Goal: Task Accomplishment & Management: Manage account settings

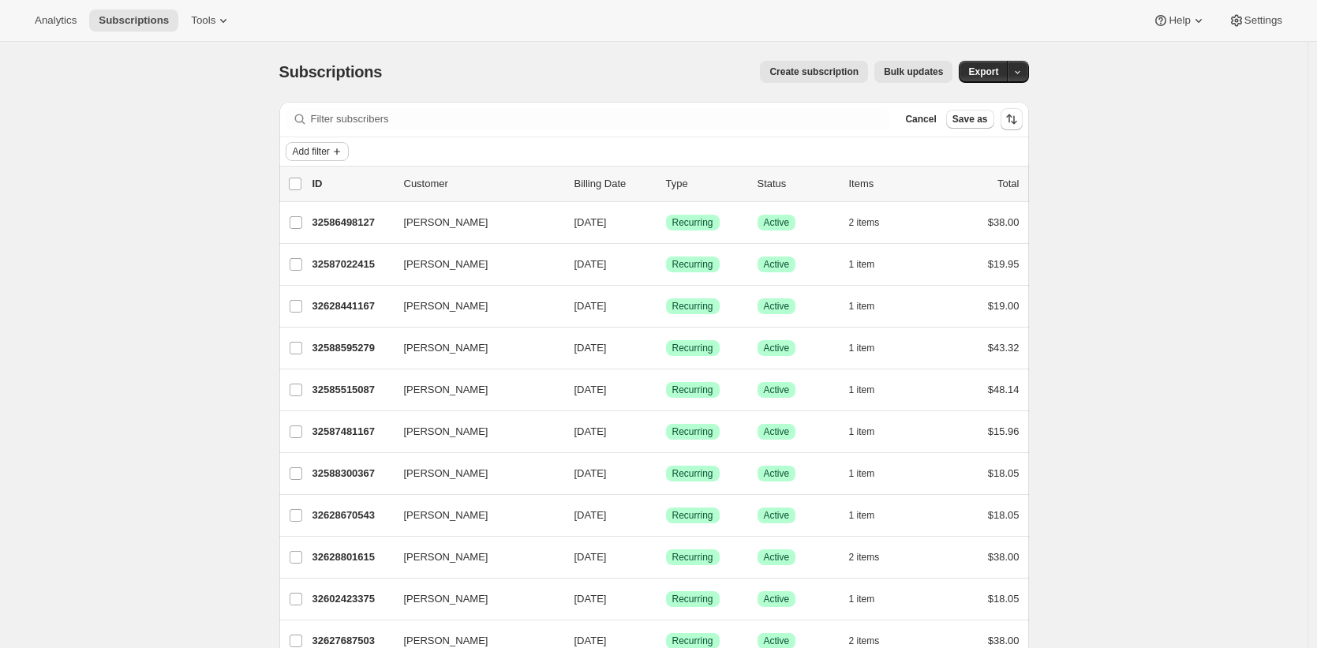
click at [316, 155] on span "Add filter" at bounding box center [311, 151] width 37 height 13
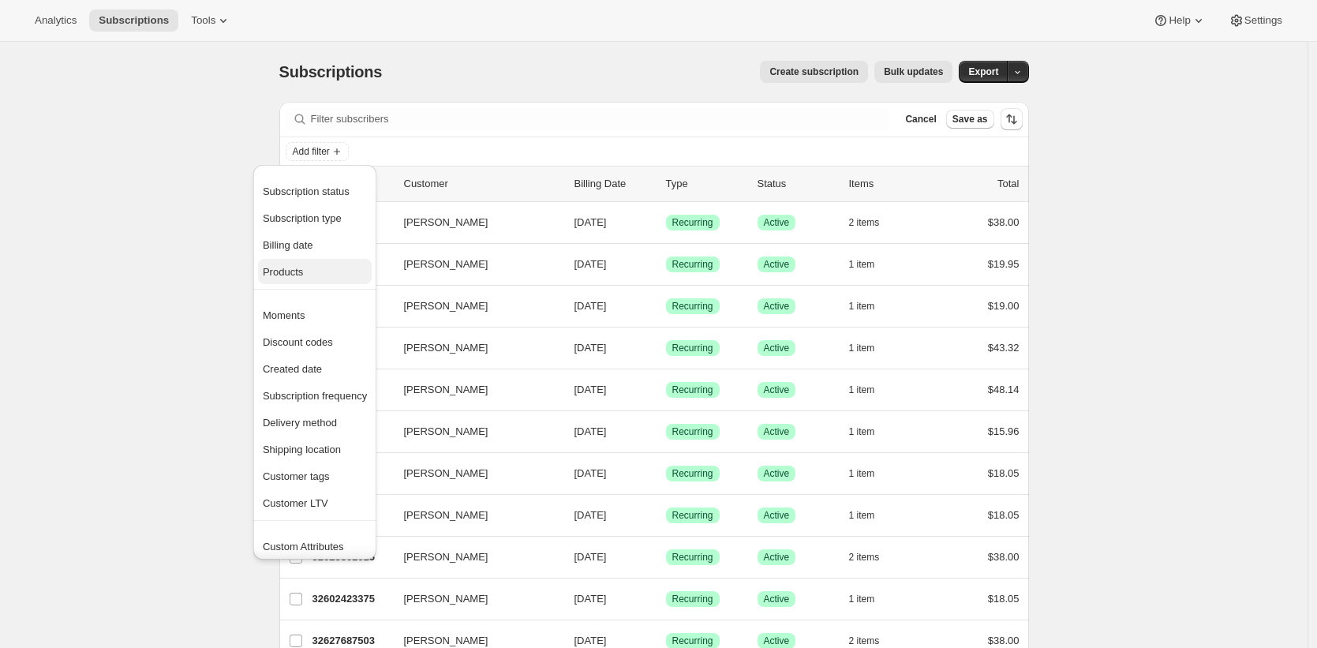
click at [326, 273] on span "Products" at bounding box center [315, 272] width 104 height 16
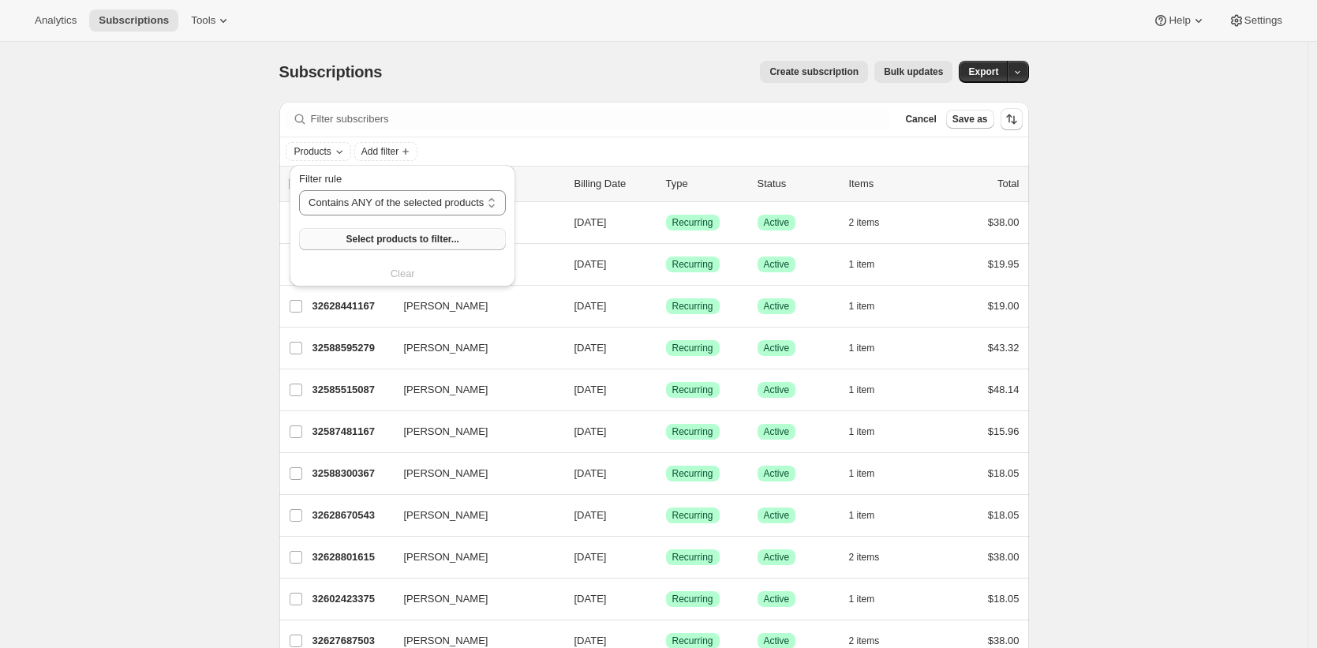
click at [365, 243] on span "Select products to filter..." at bounding box center [402, 239] width 113 height 13
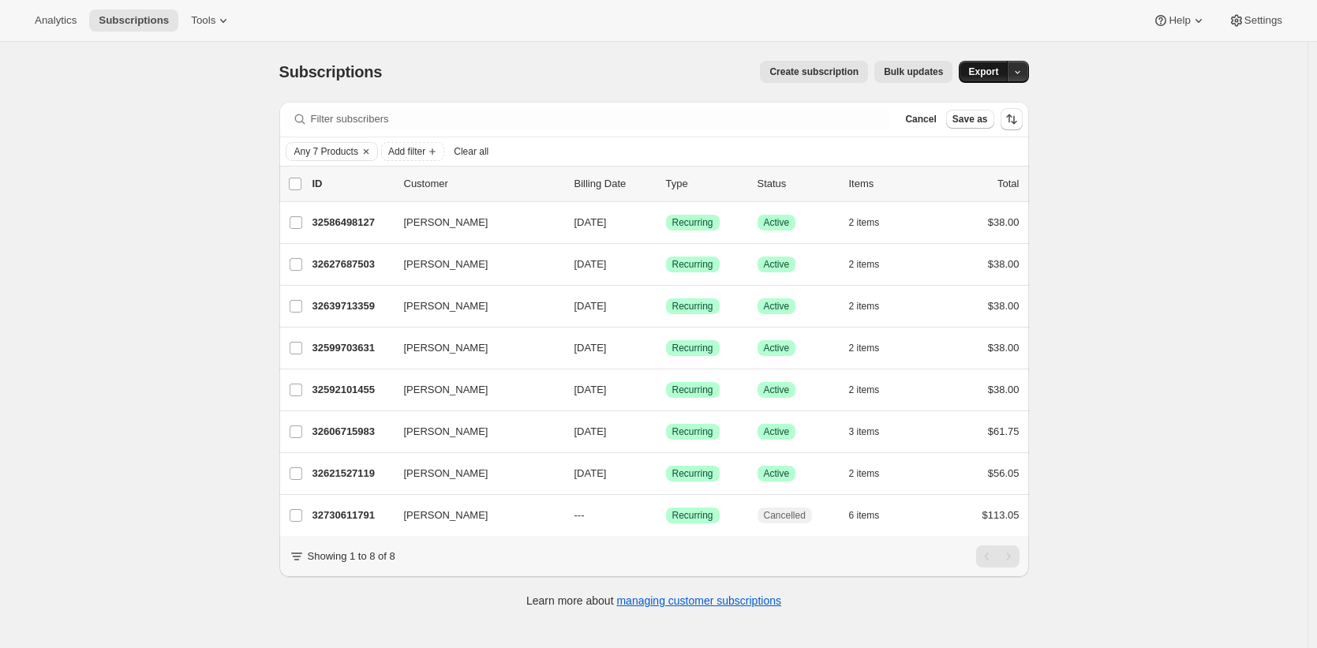
click at [974, 76] on span "Export" at bounding box center [983, 71] width 30 height 13
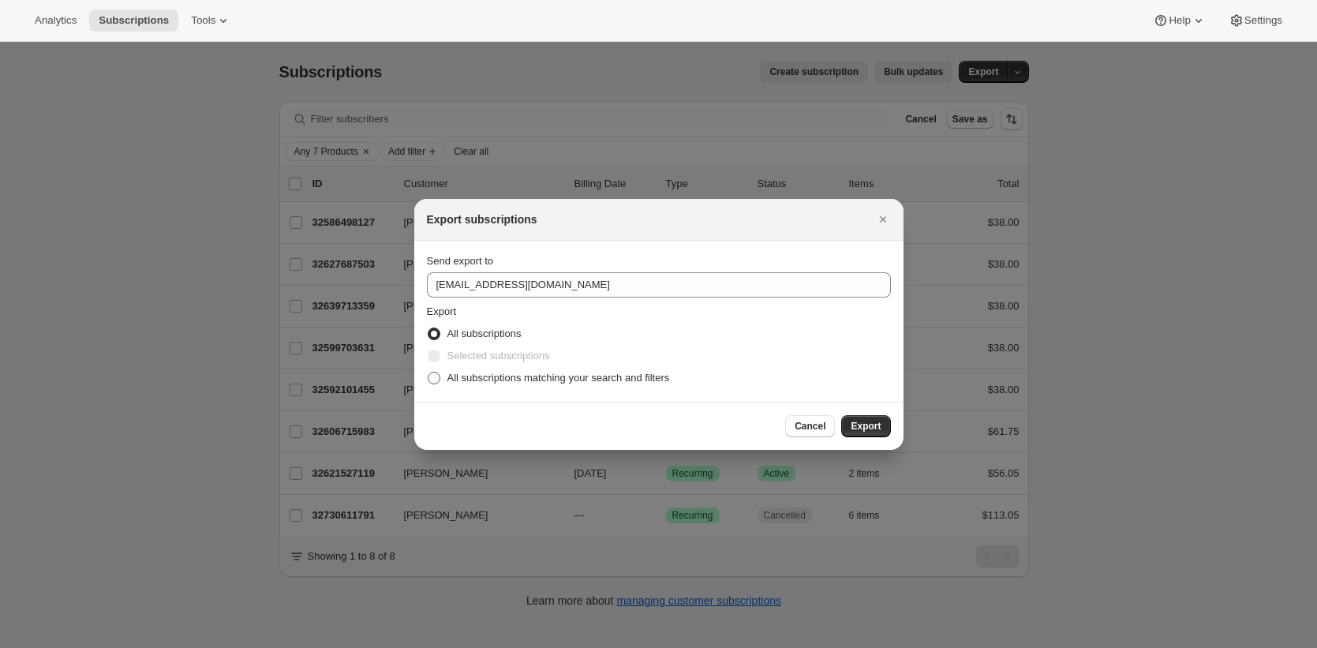
click at [537, 383] on span "All subscriptions matching your search and filters" at bounding box center [558, 378] width 223 height 12
click at [428, 372] on input "All subscriptions matching your search and filters" at bounding box center [428, 372] width 1 height 1
radio input "true"
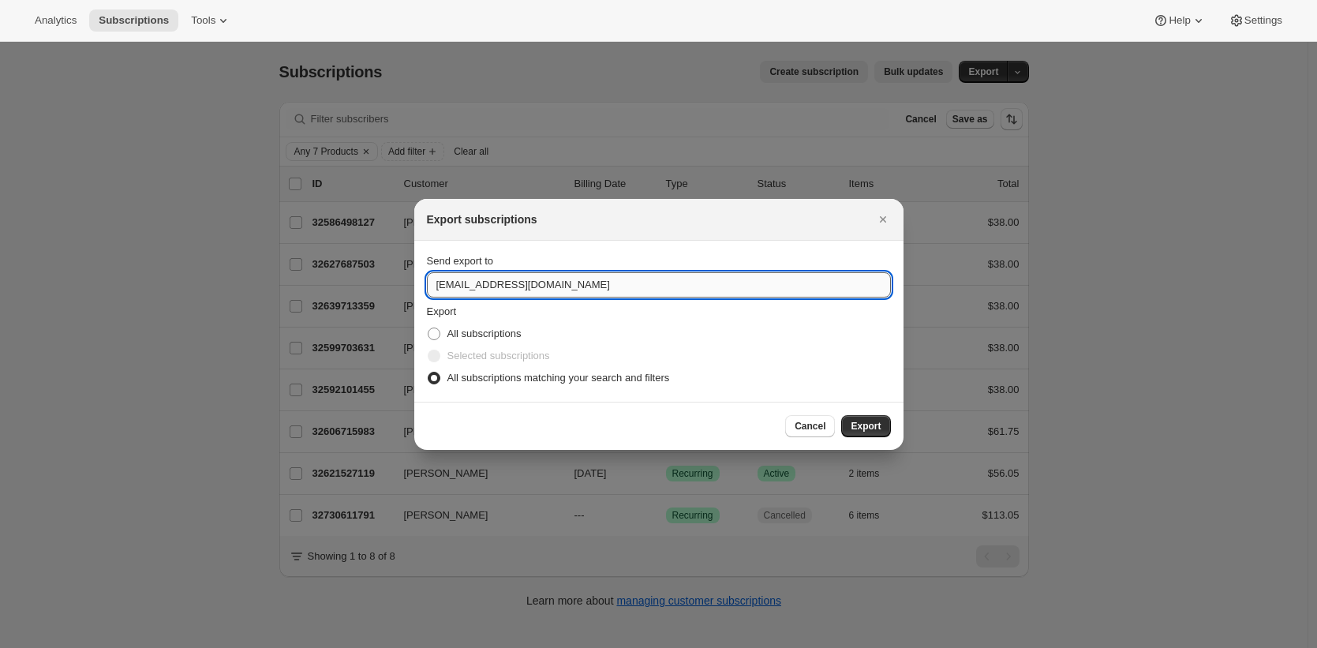
click at [552, 297] on input "support@partnerscoffee.com" at bounding box center [659, 284] width 464 height 25
type input "brian@awtomic.com"
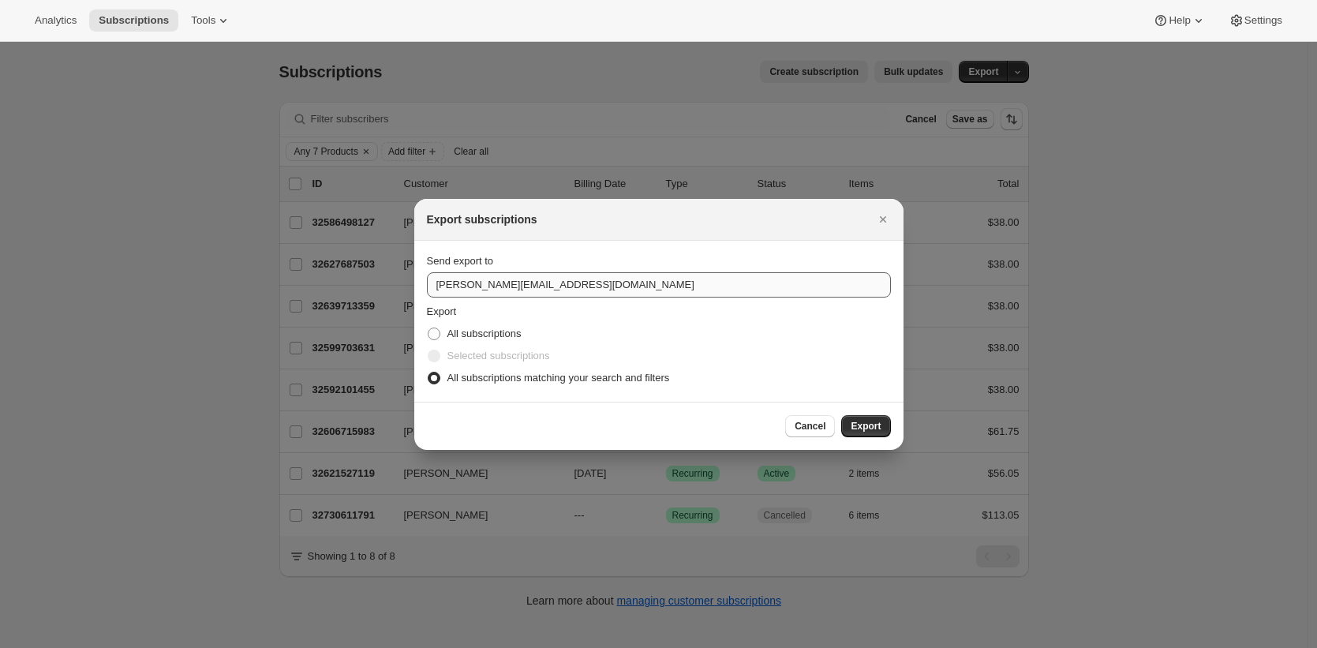
click at [841, 415] on button "Export" at bounding box center [865, 426] width 49 height 22
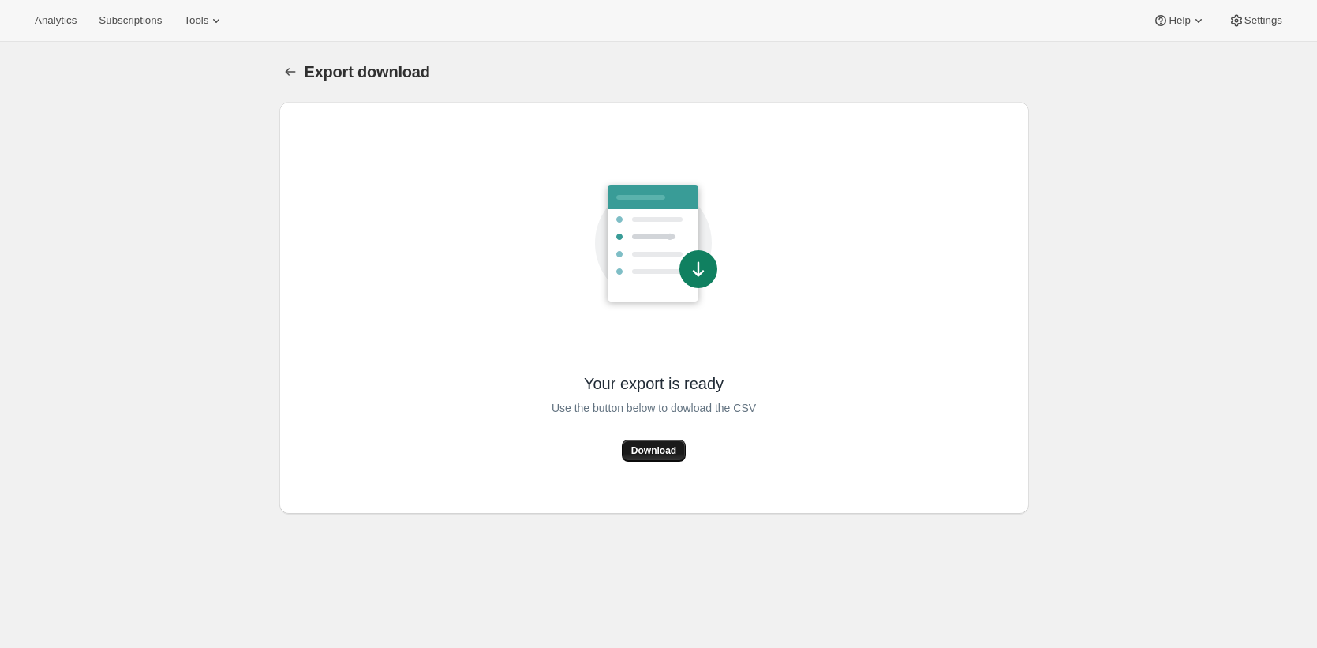
click at [650, 445] on span "Download" at bounding box center [653, 450] width 45 height 13
click at [166, 6] on div "Analytics Subscriptions Tools Help Settings" at bounding box center [658, 21] width 1317 height 42
click at [153, 18] on span "Subscriptions" at bounding box center [130, 20] width 63 height 13
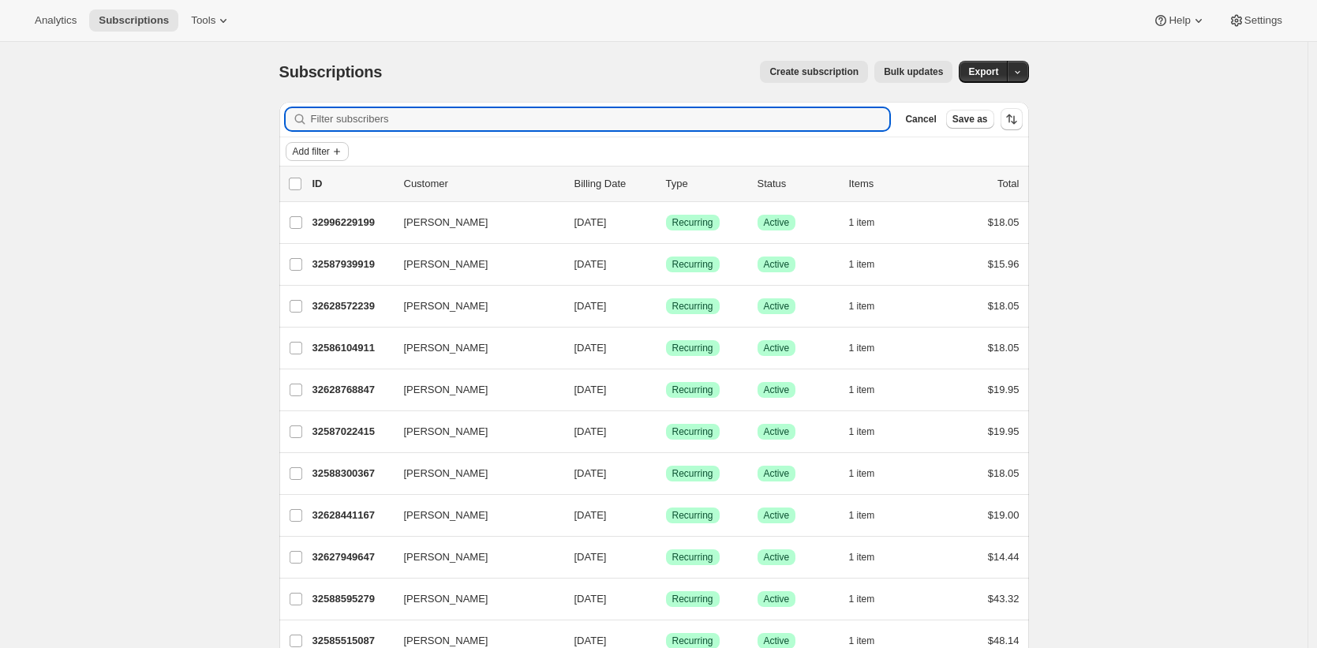
click at [315, 149] on span "Add filter" at bounding box center [311, 151] width 37 height 13
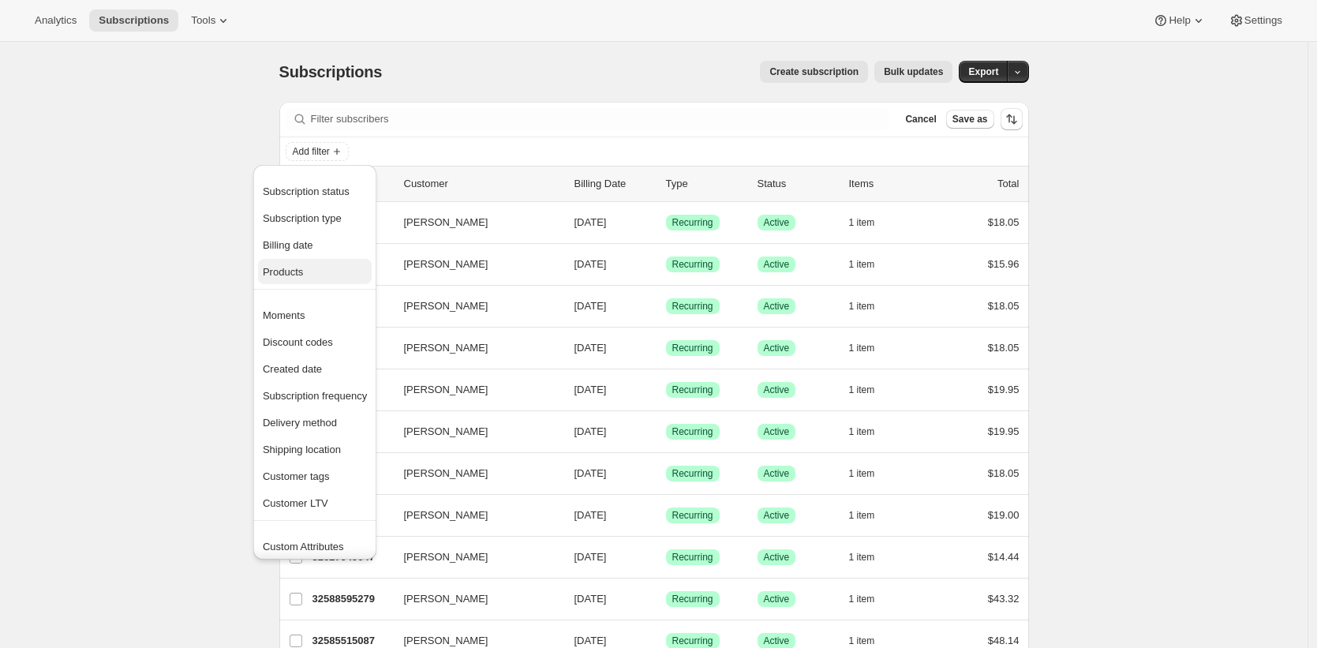
click at [335, 272] on span "Products" at bounding box center [315, 272] width 104 height 16
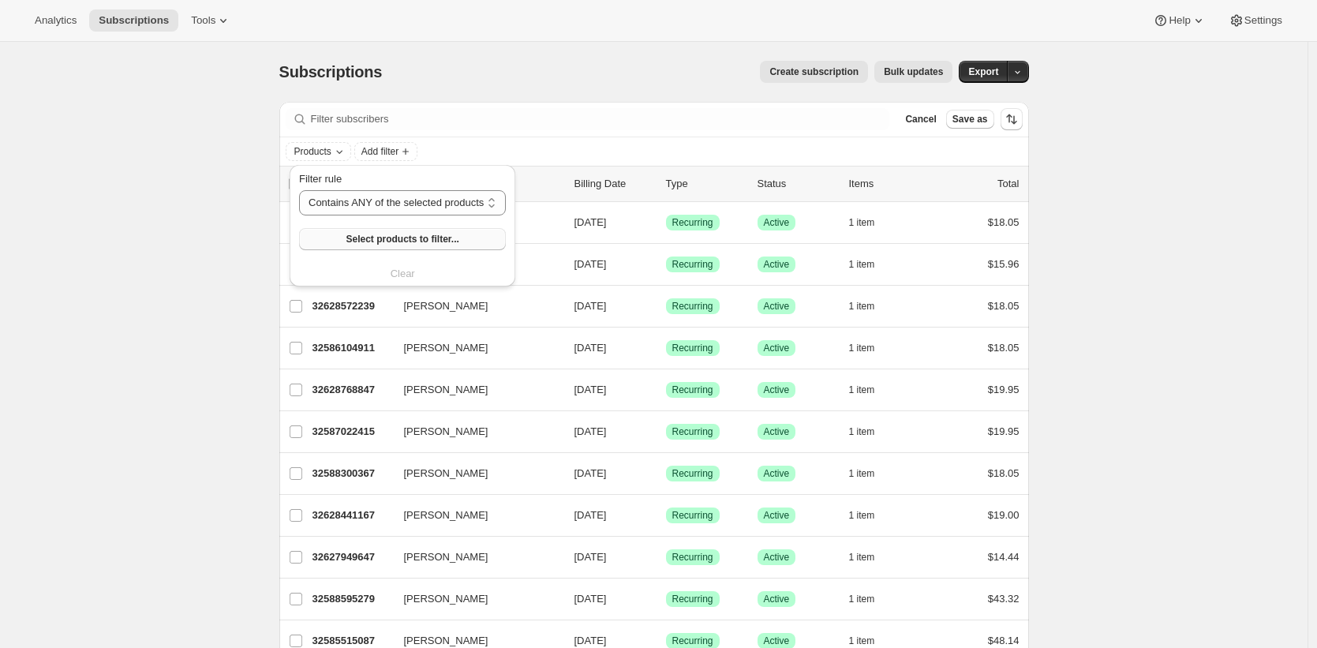
click at [375, 238] on span "Select products to filter..." at bounding box center [402, 239] width 113 height 13
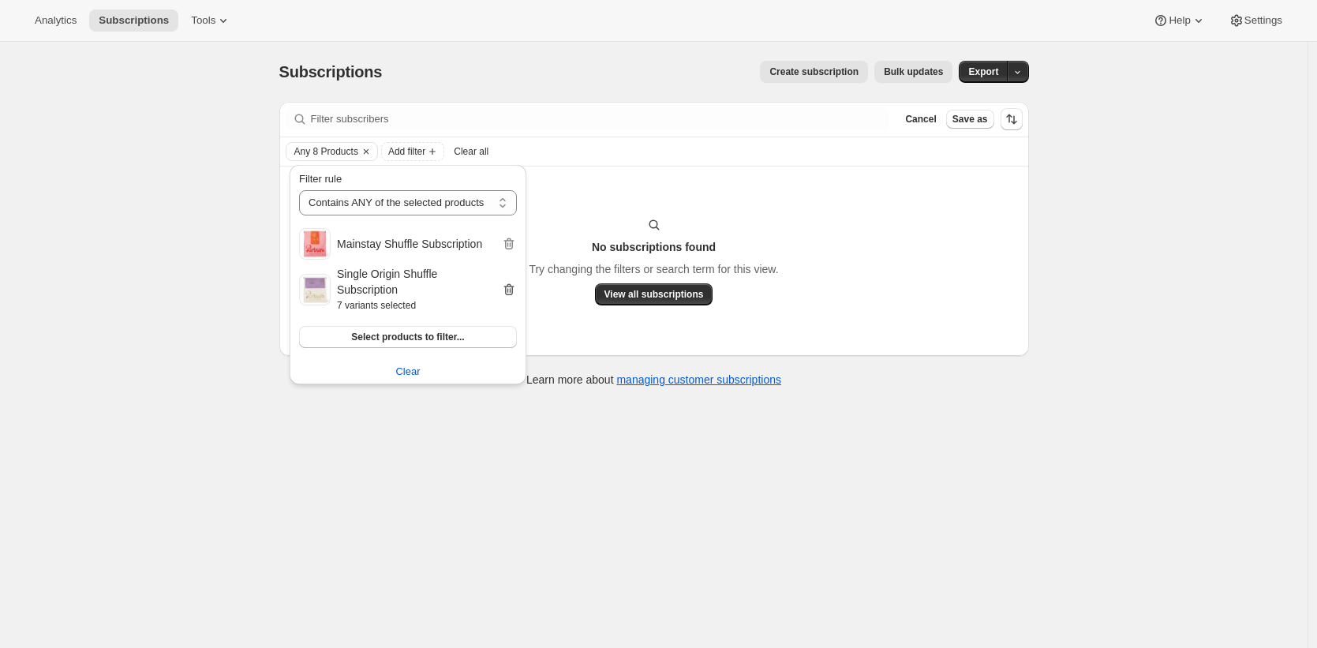
click at [512, 290] on icon "button" at bounding box center [509, 290] width 10 height 12
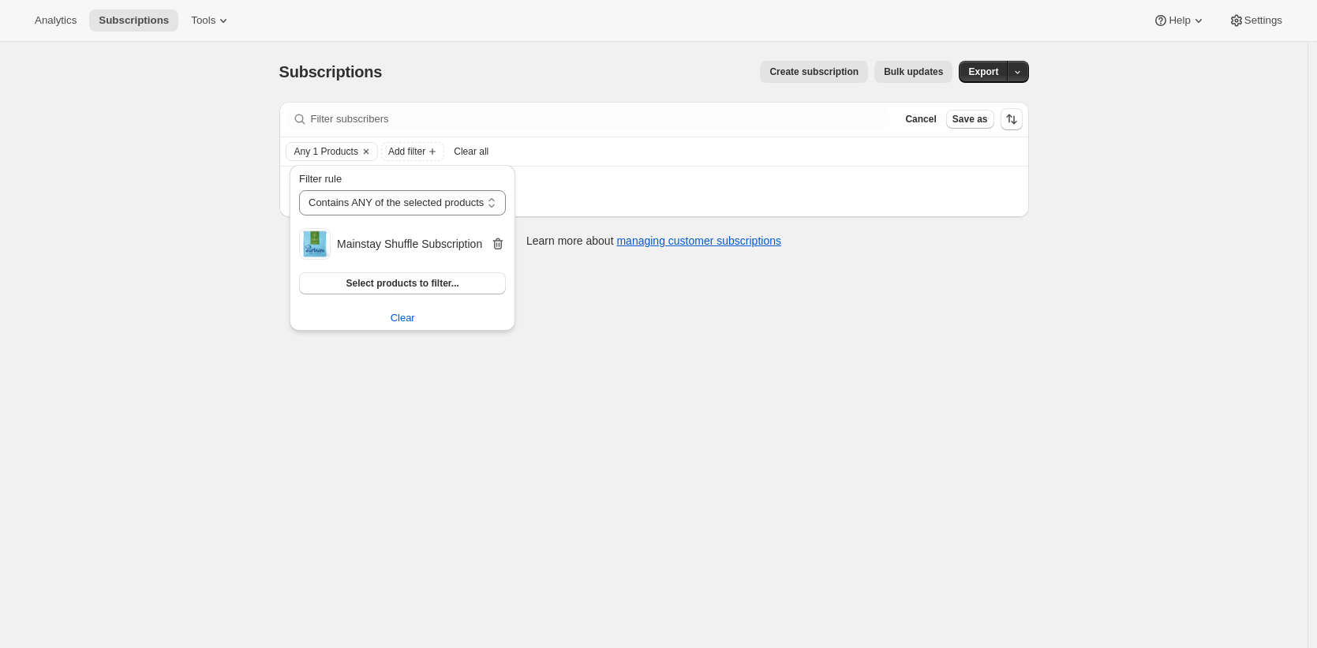
click at [506, 242] on icon "button" at bounding box center [498, 244] width 16 height 16
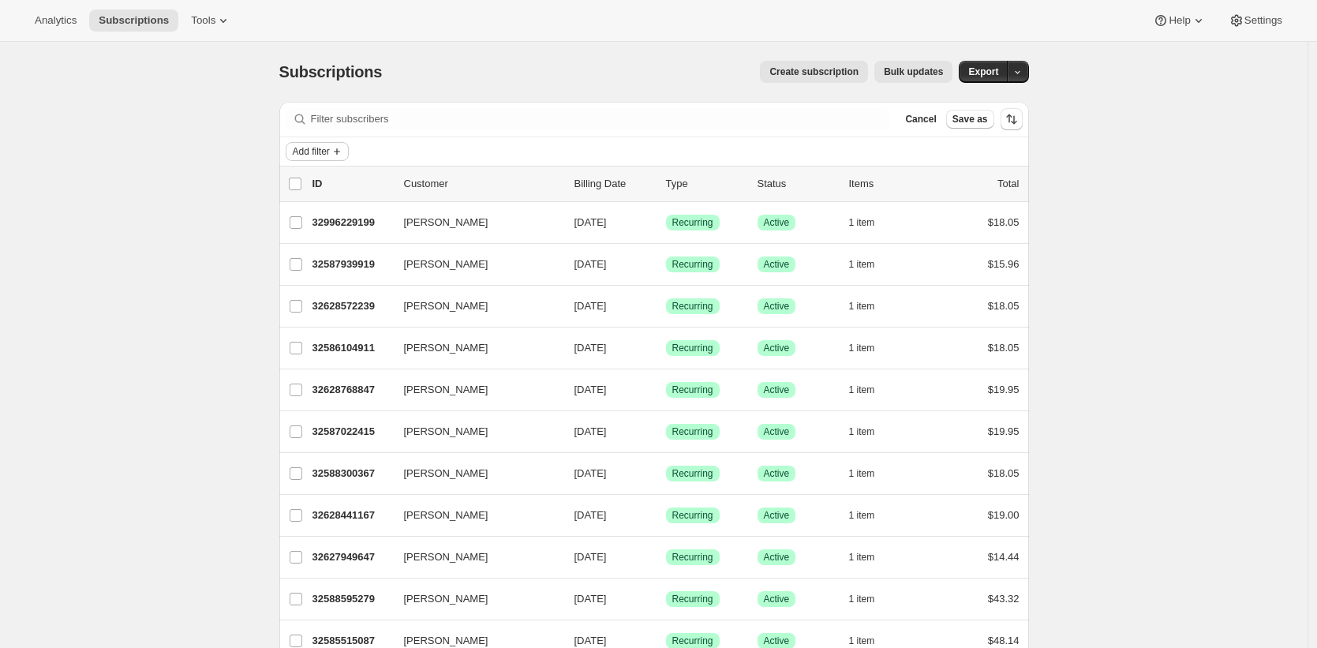
click at [330, 149] on span "Add filter" at bounding box center [311, 151] width 37 height 13
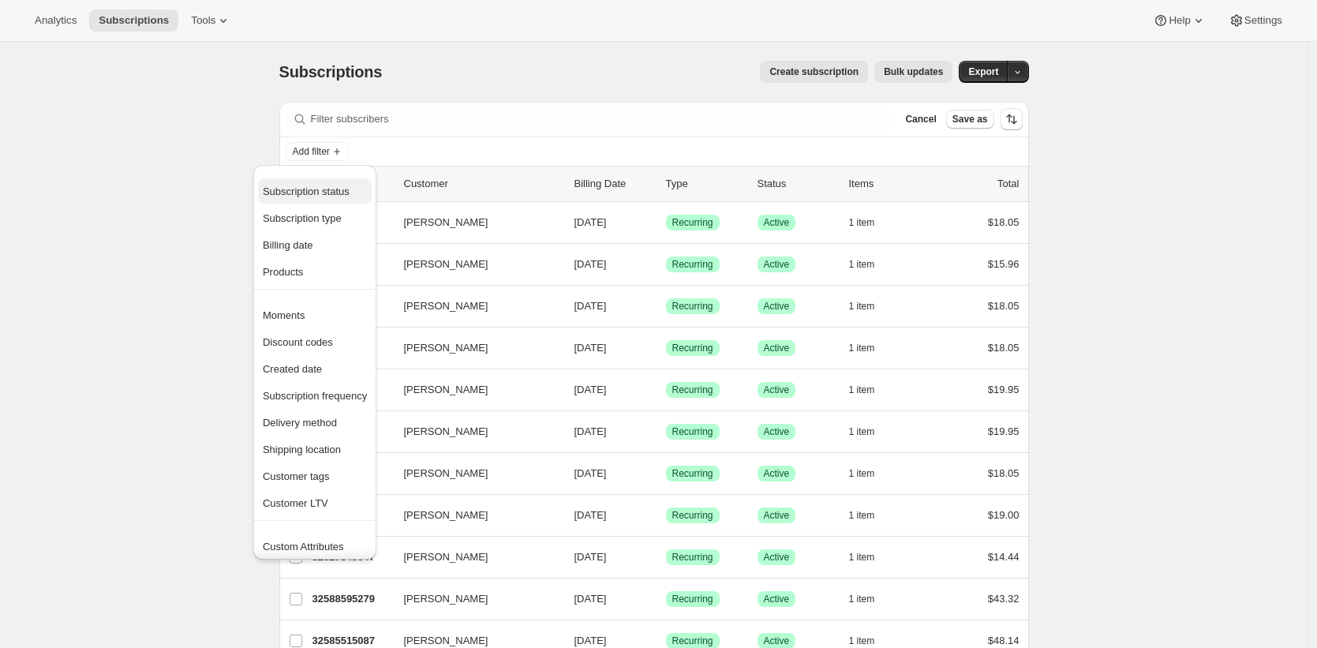
click at [353, 199] on span "Subscription status" at bounding box center [315, 192] width 104 height 16
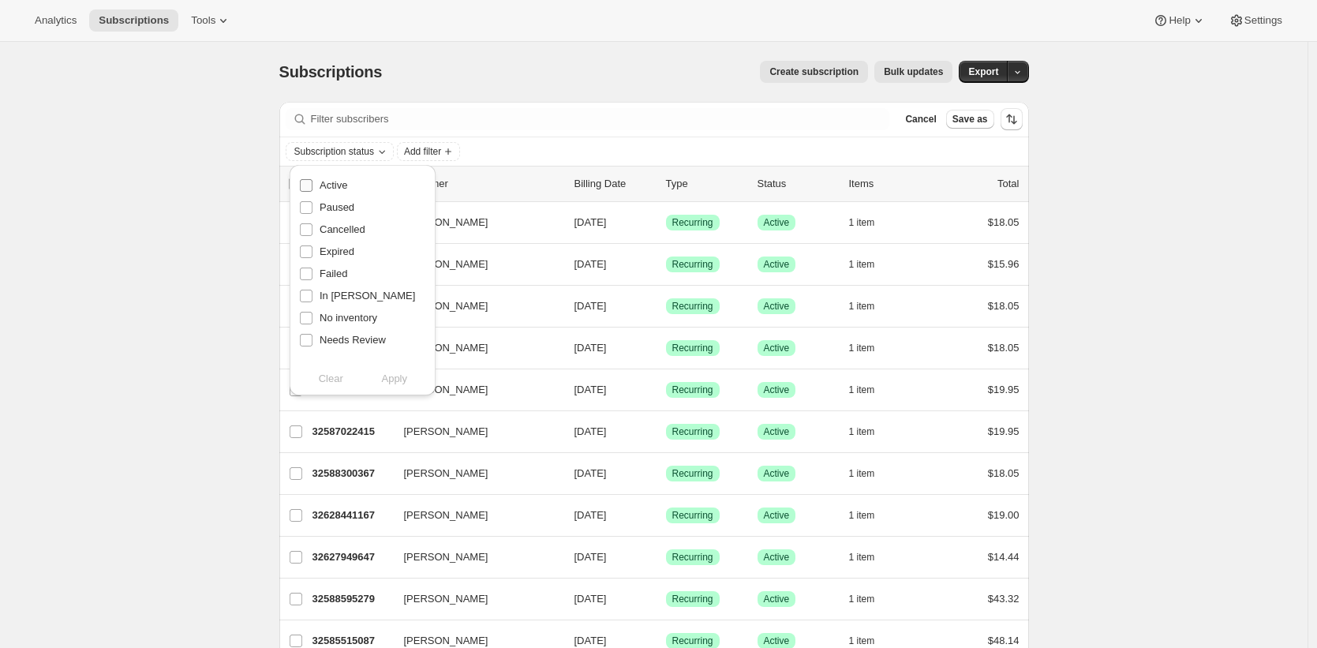
click at [344, 186] on span "Active" at bounding box center [334, 185] width 28 height 12
click at [312, 186] on input "Active" at bounding box center [306, 185] width 13 height 13
checkbox input "true"
click at [338, 203] on span "Paused" at bounding box center [337, 207] width 35 height 12
click at [312, 203] on input "Paused" at bounding box center [306, 207] width 13 height 13
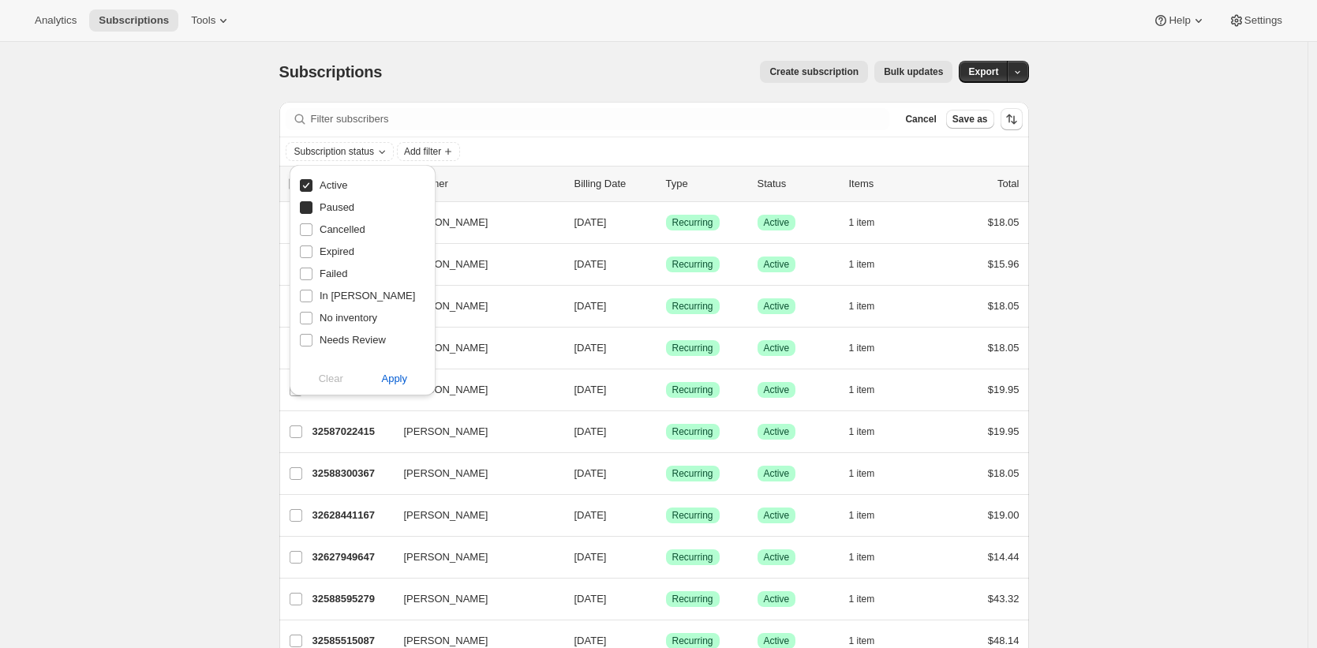
checkbox input "true"
click at [339, 228] on span "Cancelled" at bounding box center [343, 229] width 46 height 12
click at [312, 228] on input "Cancelled" at bounding box center [306, 229] width 13 height 13
checkbox input "true"
click at [341, 249] on span "Expired" at bounding box center [337, 251] width 35 height 12
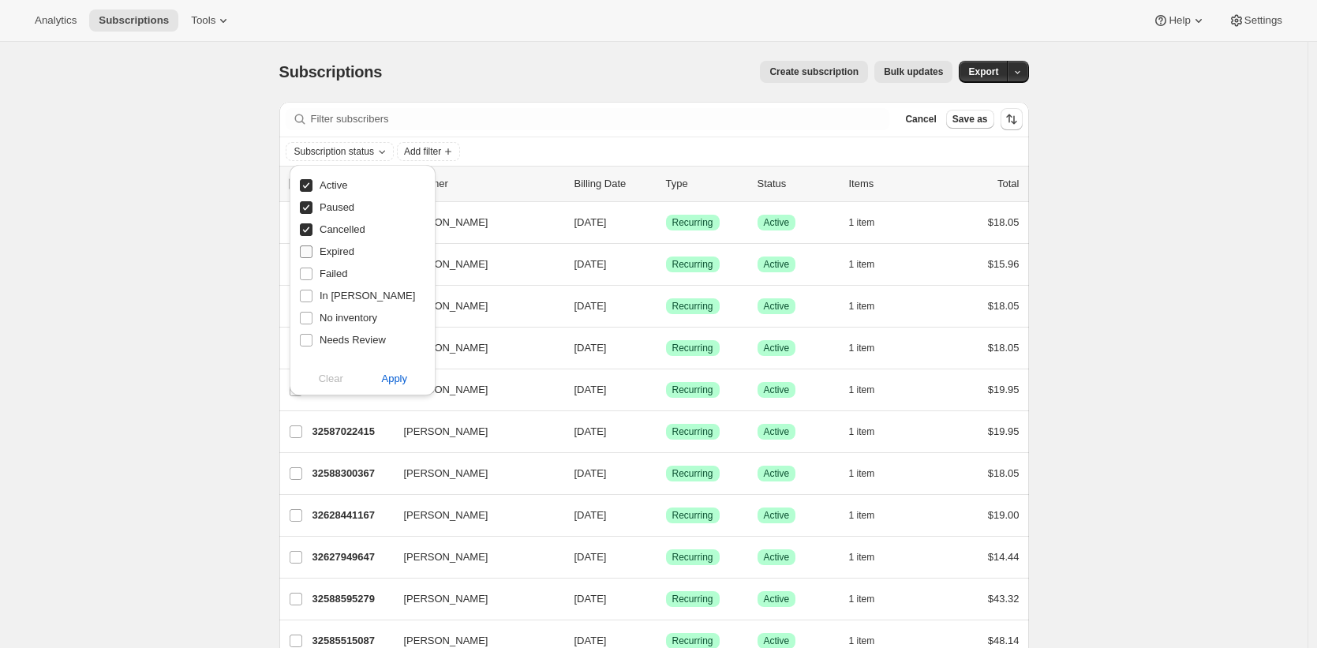
click at [312, 249] on input "Expired" at bounding box center [306, 251] width 13 height 13
checkbox input "true"
click at [339, 275] on span "Failed" at bounding box center [334, 273] width 28 height 12
click at [312, 275] on input "Failed" at bounding box center [306, 273] width 13 height 13
checkbox input "true"
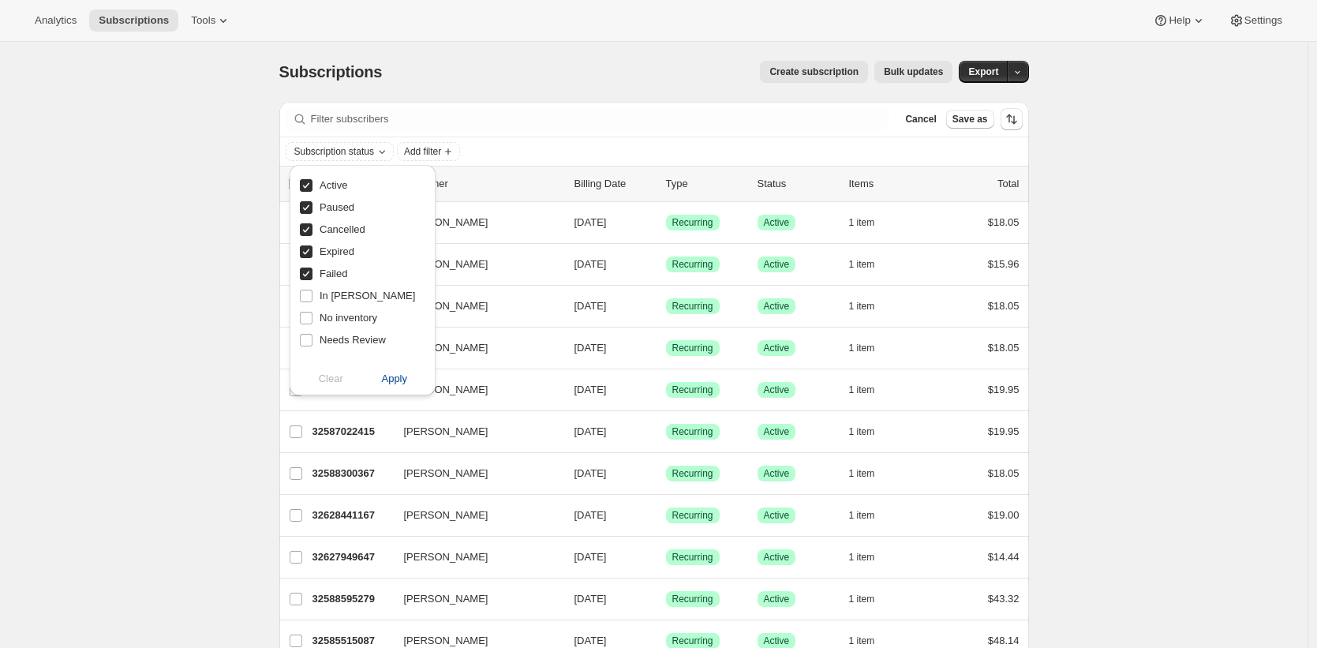
click at [390, 387] on button "Apply" at bounding box center [395, 378] width 83 height 25
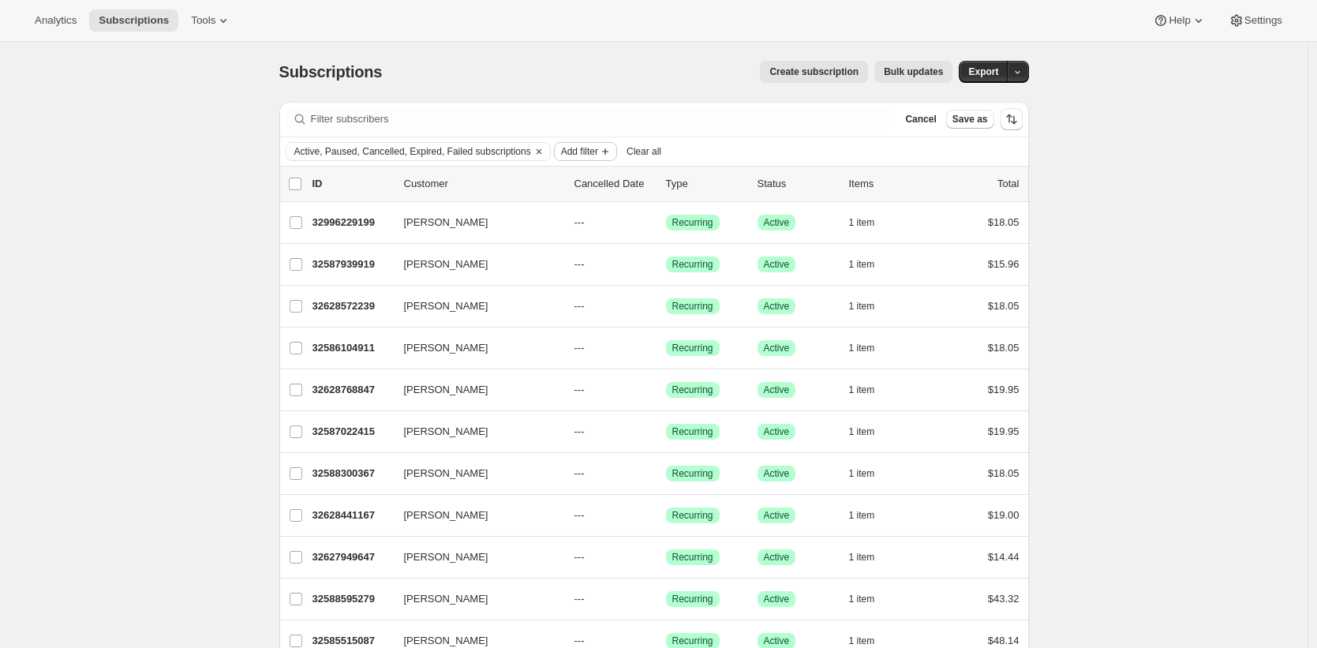
click at [598, 148] on span "Add filter" at bounding box center [579, 151] width 37 height 13
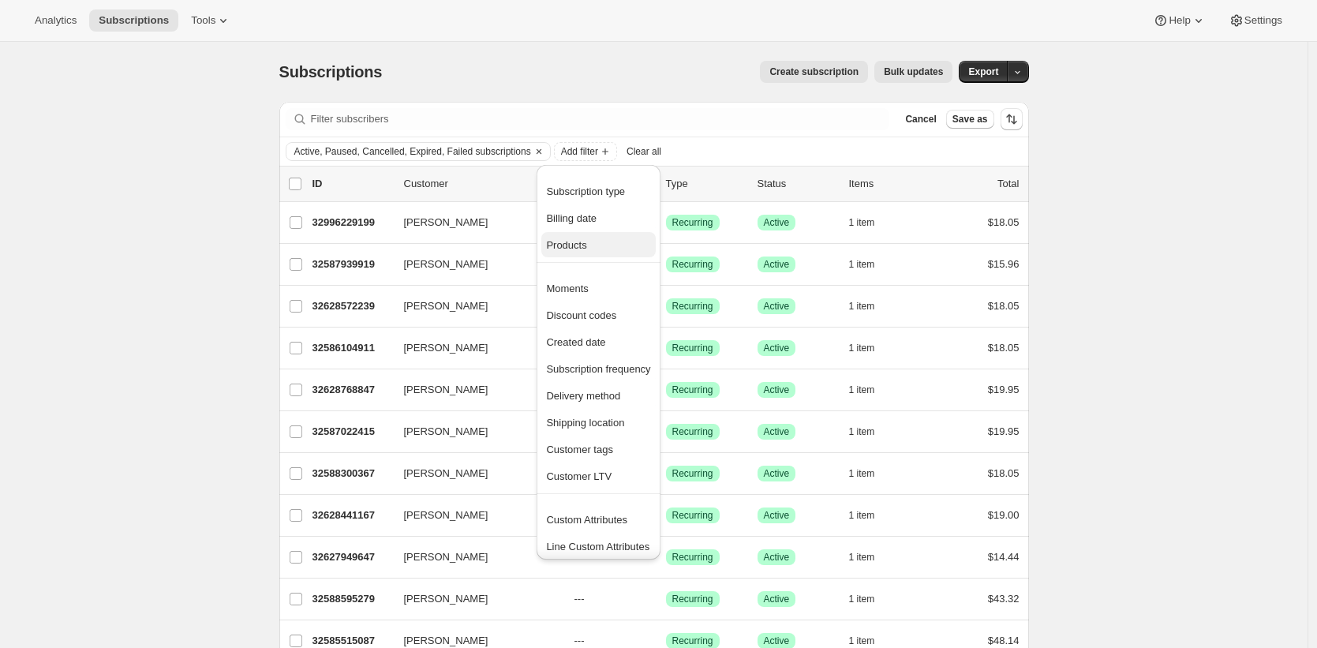
click at [585, 241] on span "Products" at bounding box center [566, 245] width 40 height 12
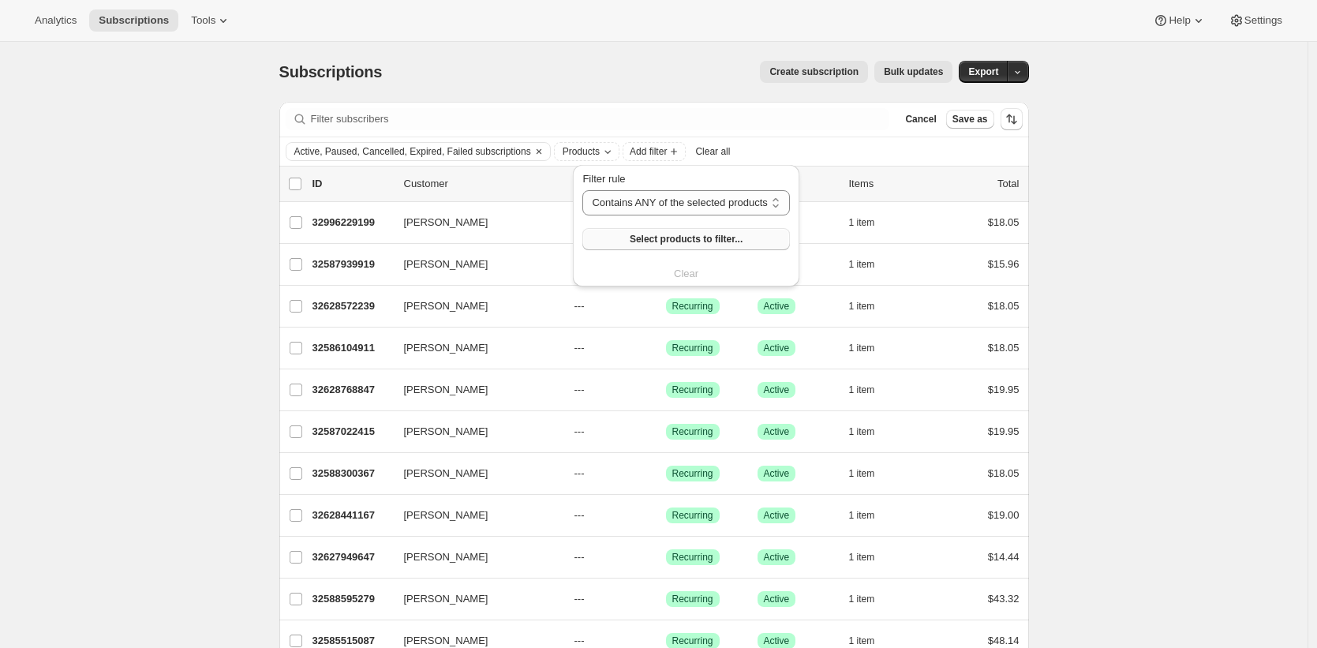
click at [652, 235] on span "Select products to filter..." at bounding box center [686, 239] width 113 height 13
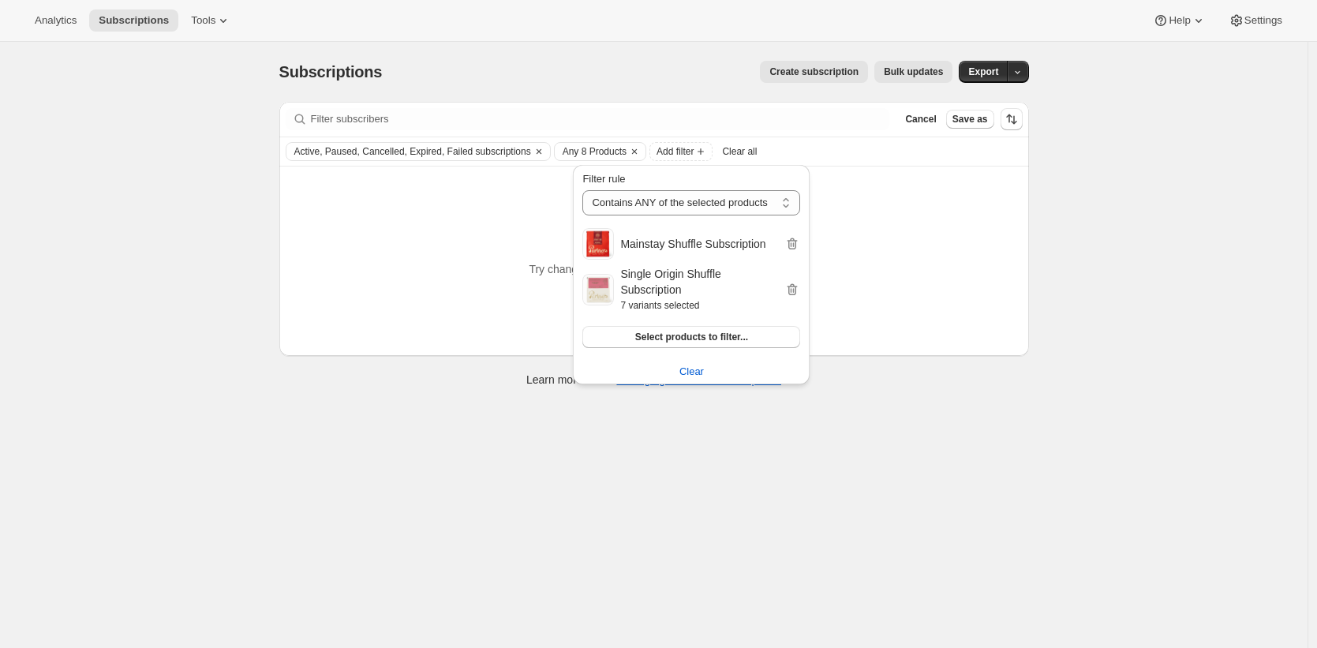
click at [780, 488] on div "Subscriptions. This page is ready Subscriptions Create subscription Bulk update…" at bounding box center [653, 366] width 1307 height 648
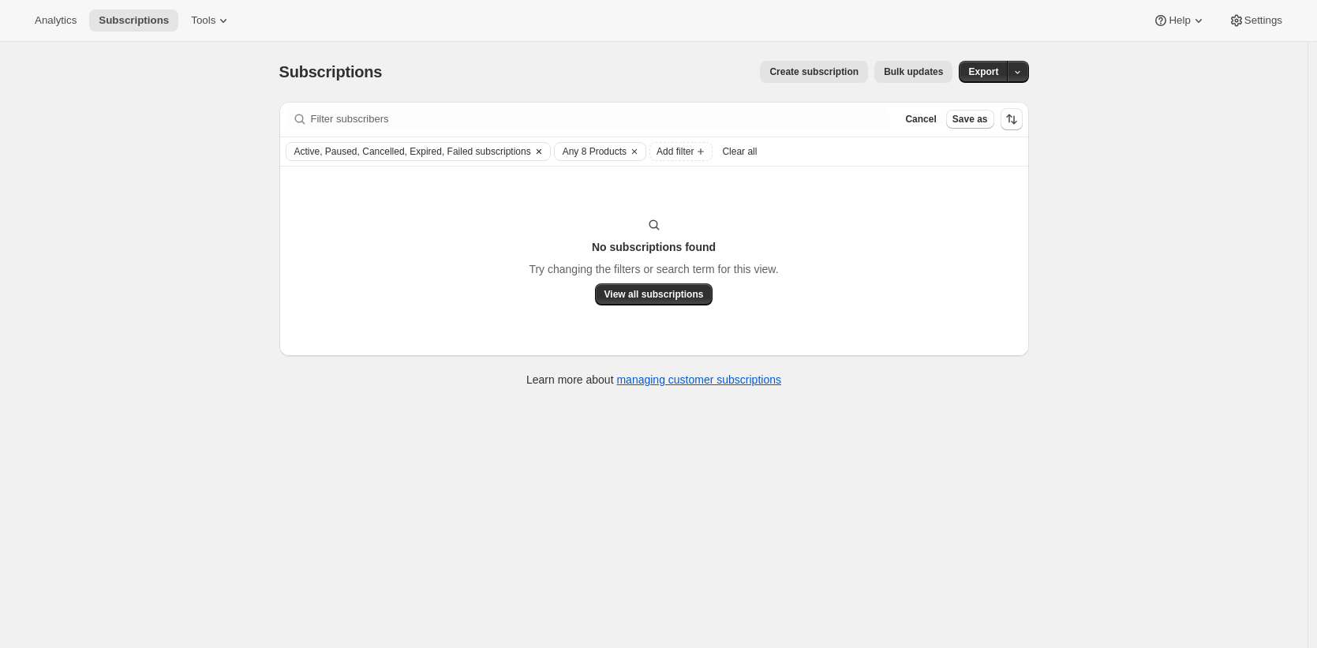
click at [545, 151] on icon "Clear" at bounding box center [539, 151] width 13 height 13
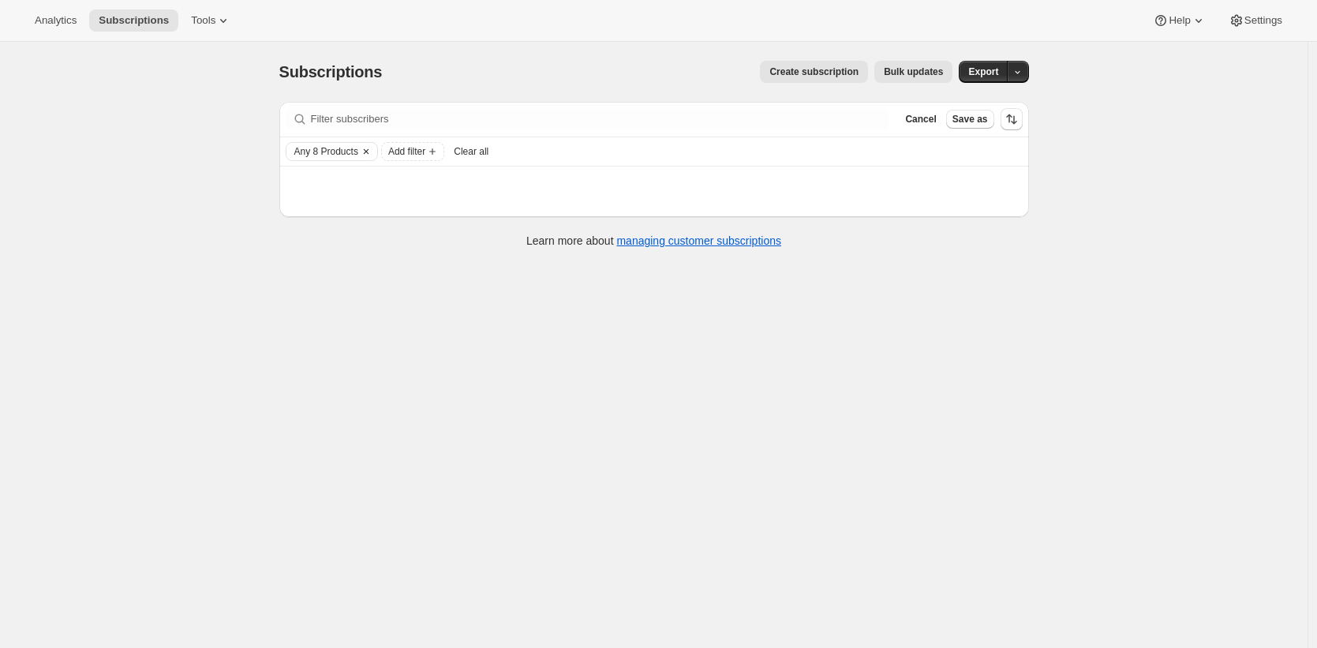
click at [372, 147] on icon "Clear" at bounding box center [366, 151] width 13 height 13
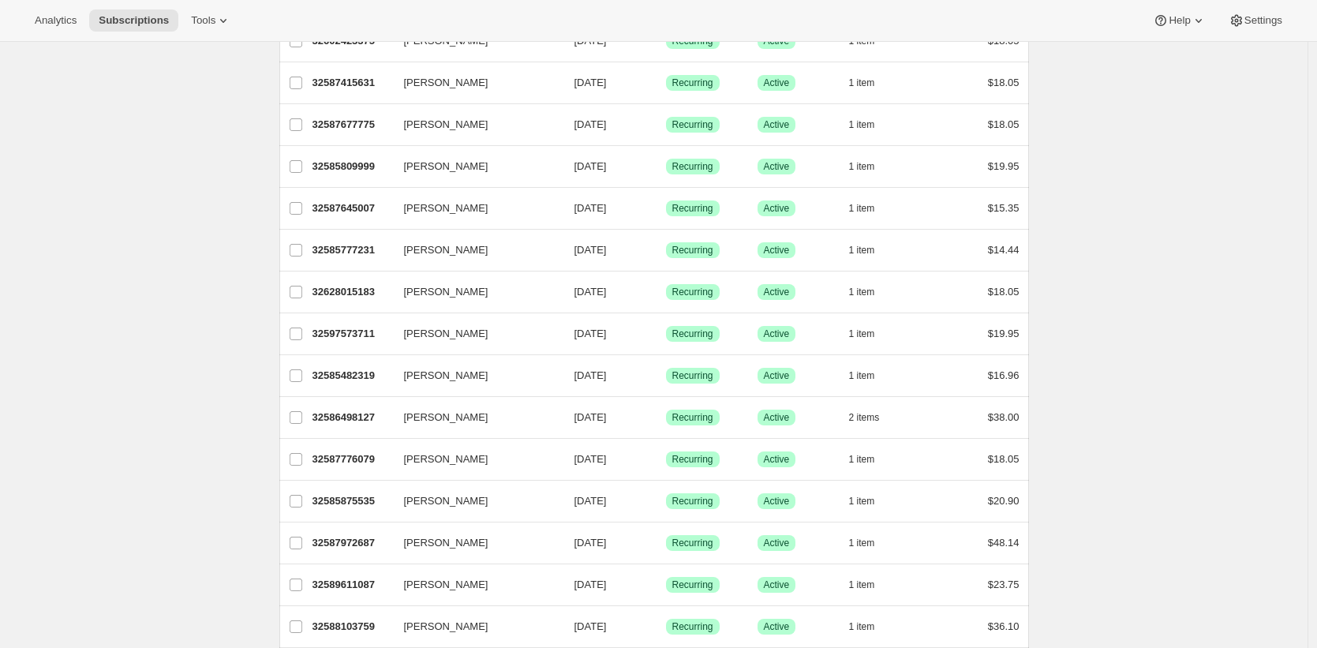
scroll to position [1745, 0]
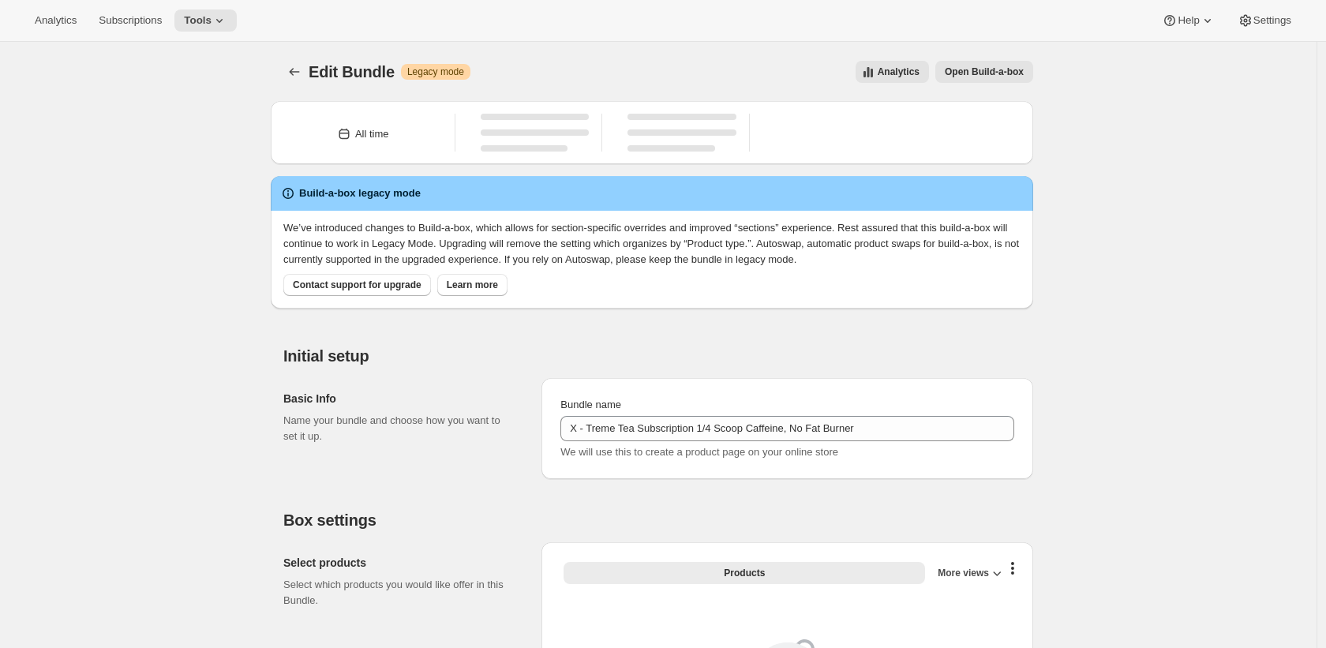
type input "X - Treme Tea Subscription 1/4 Scoop Caffeine, No Fat Burner"
checkbox input "true"
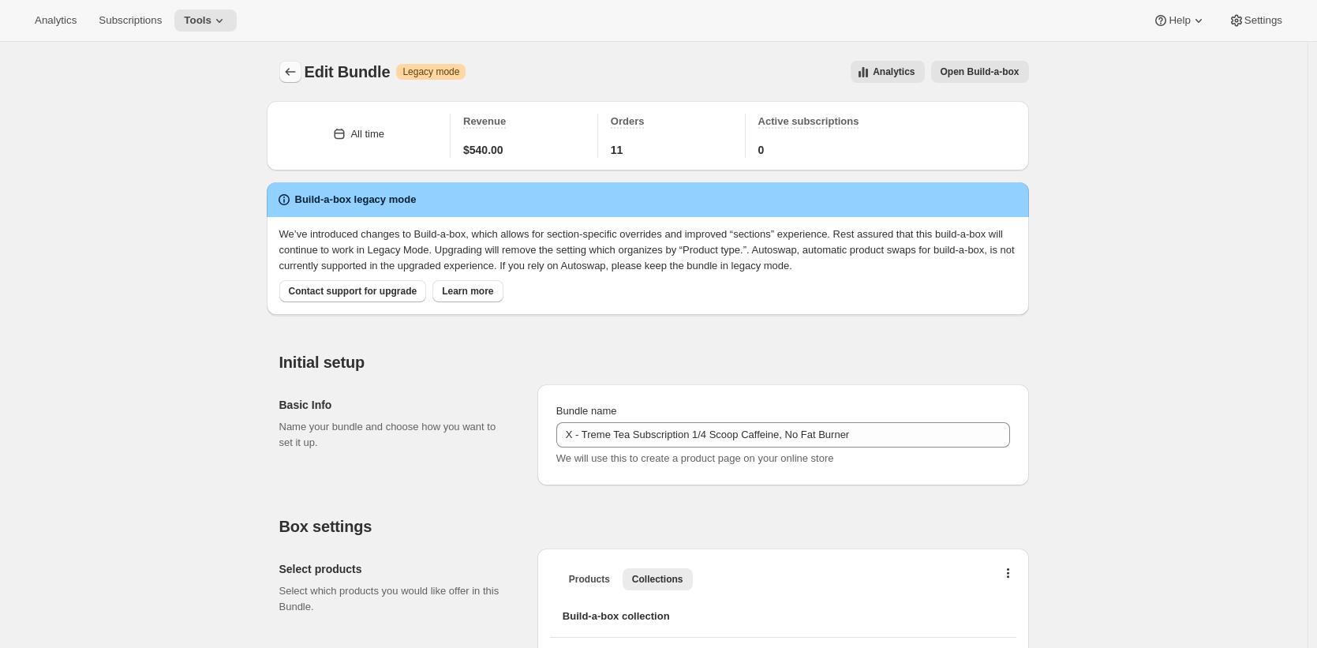
click at [294, 73] on icon "Bundles" at bounding box center [290, 72] width 16 height 16
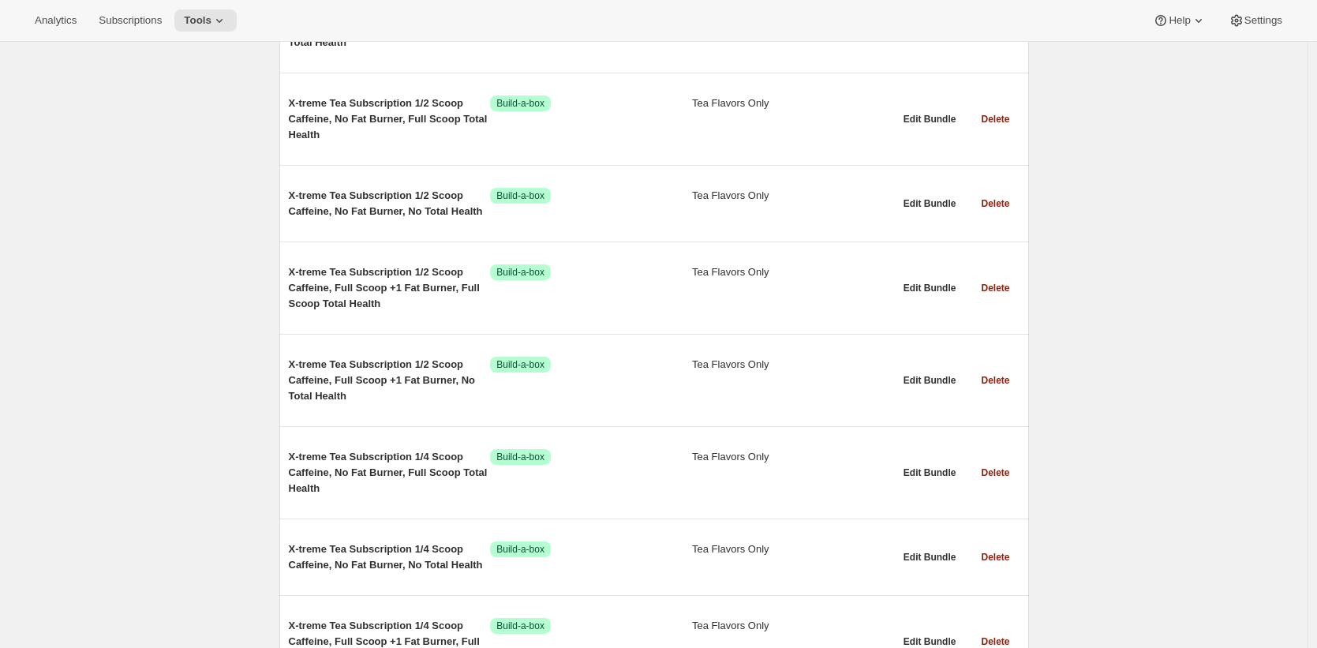
scroll to position [9582, 0]
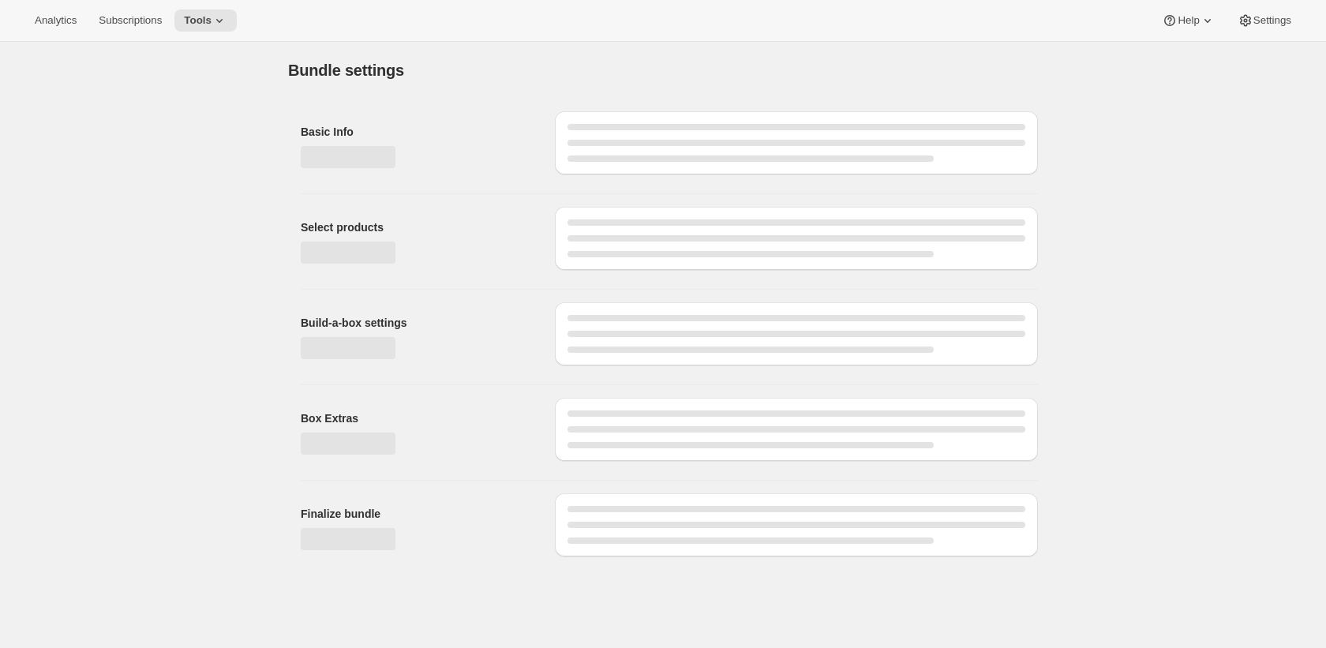
type input "X - Treme Tea Subscription Full Scoop Caffeine, No Fat Burner"
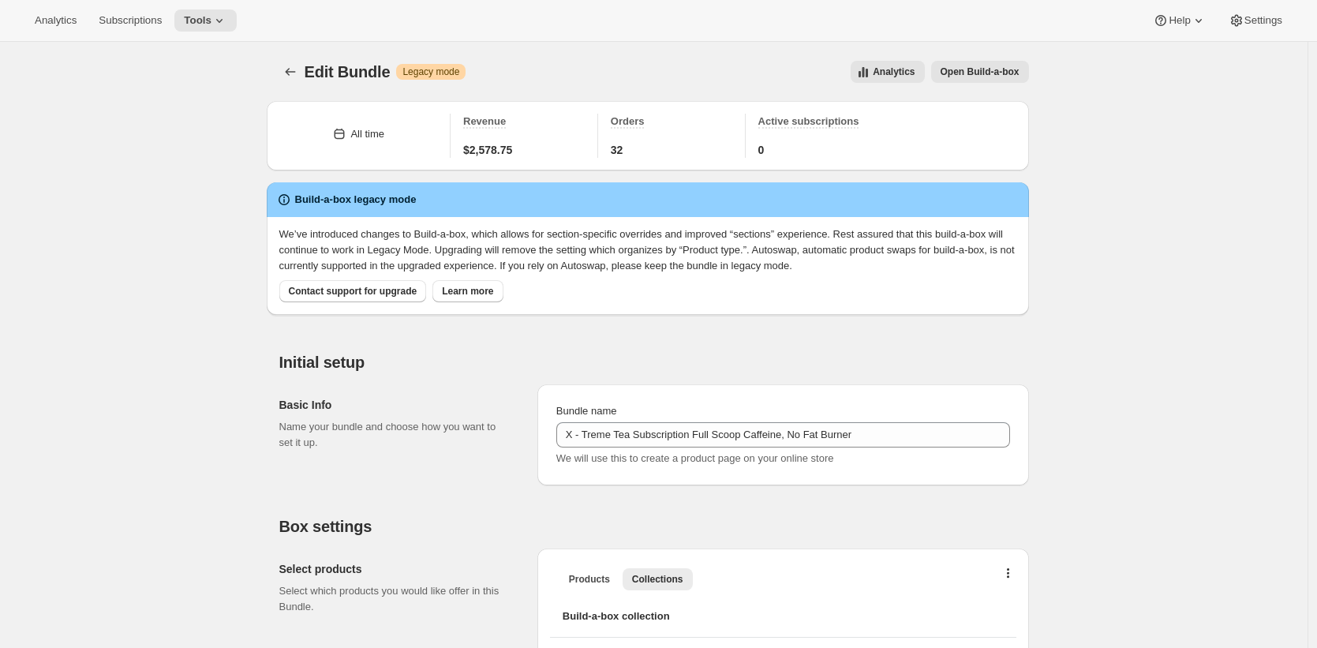
click at [1019, 77] on span "Open Build-a-box" at bounding box center [980, 71] width 79 height 13
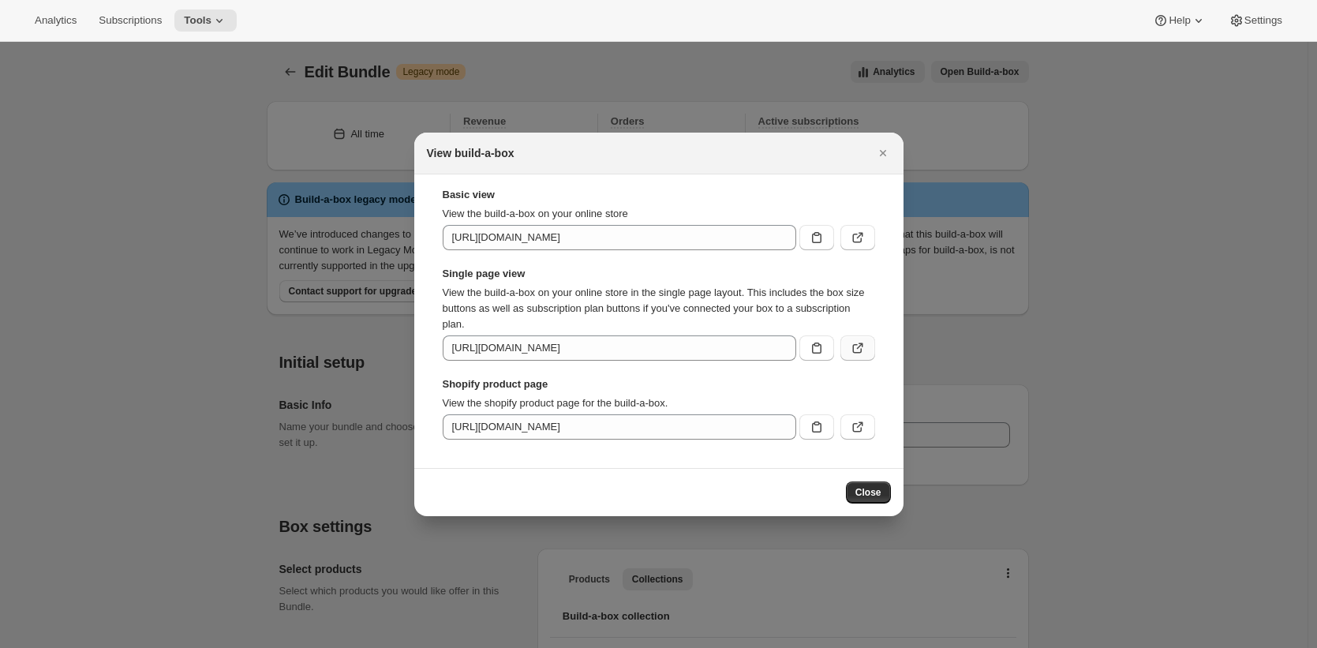
click at [850, 352] on icon ":r2d:" at bounding box center [858, 348] width 16 height 16
